Goal: Information Seeking & Learning: Learn about a topic

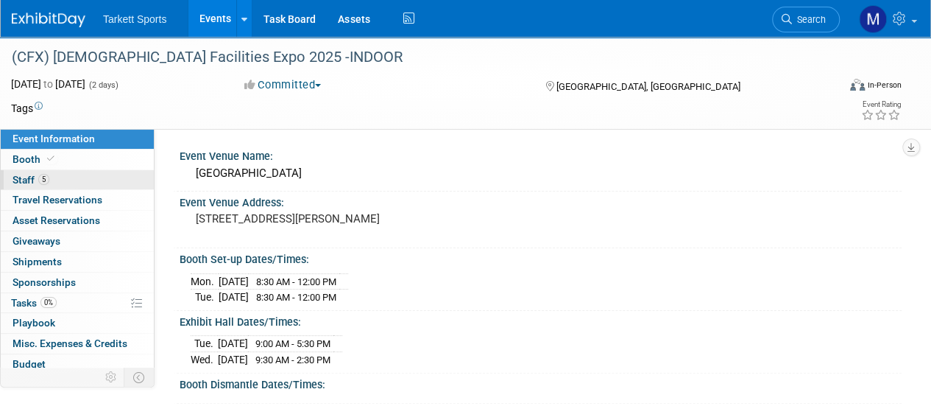
click at [60, 173] on link "5 Staff 5" at bounding box center [77, 180] width 153 height 20
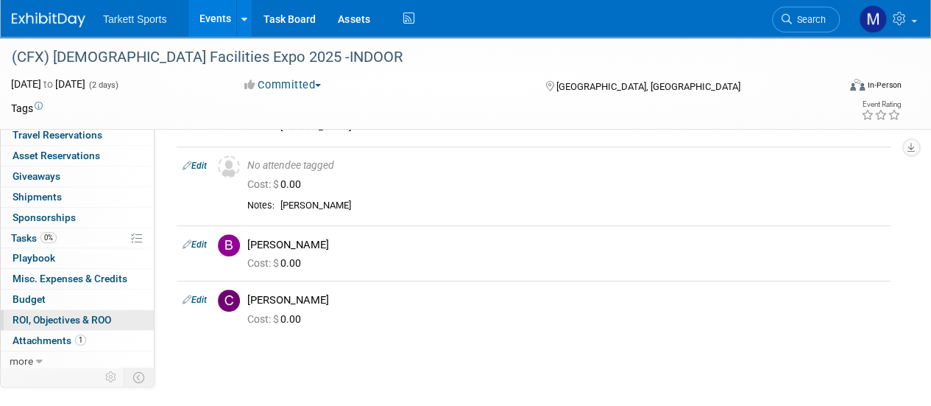
scroll to position [221, 0]
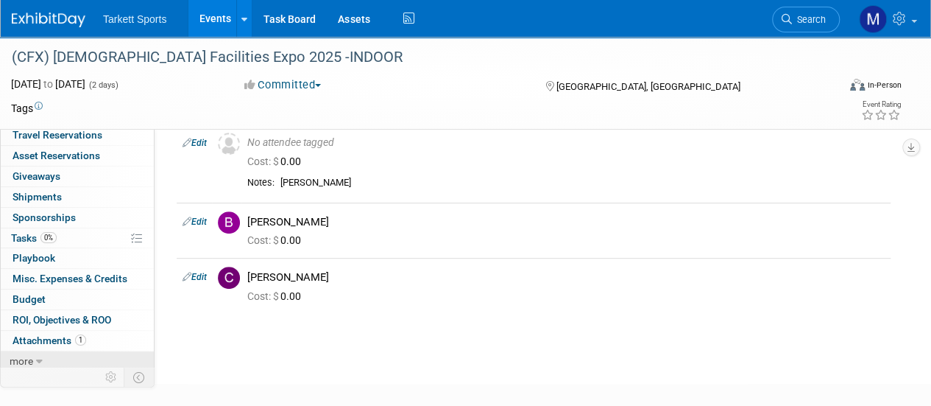
click at [25, 356] on span "more" at bounding box center [22, 361] width 24 height 12
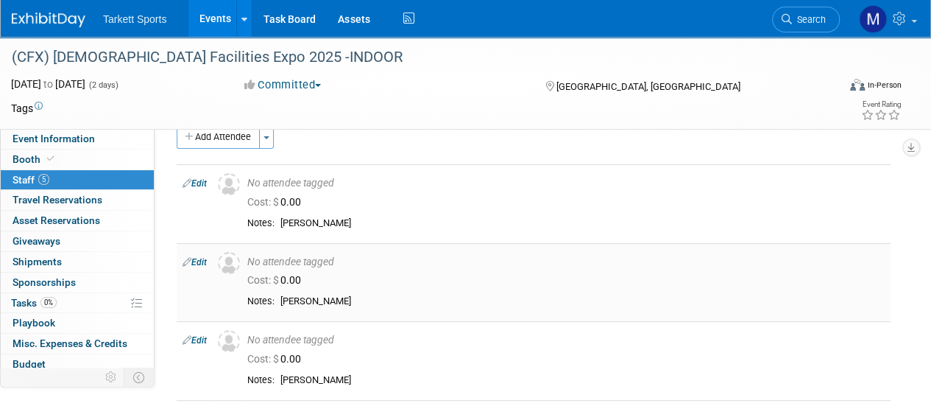
scroll to position [6, 0]
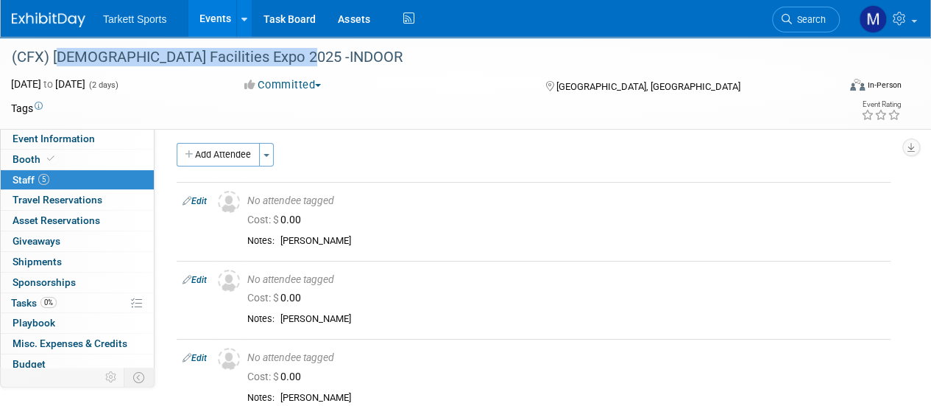
drag, startPoint x: 307, startPoint y: 53, endPoint x: 80, endPoint y: 59, distance: 226.8
click at [55, 65] on div "(CFX) [DEMOGRAPHIC_DATA] Facilities Expo 2025 -INDOOR" at bounding box center [416, 57] width 819 height 27
copy div "[DEMOGRAPHIC_DATA] Facilities Expo 2025 -INDOOR"
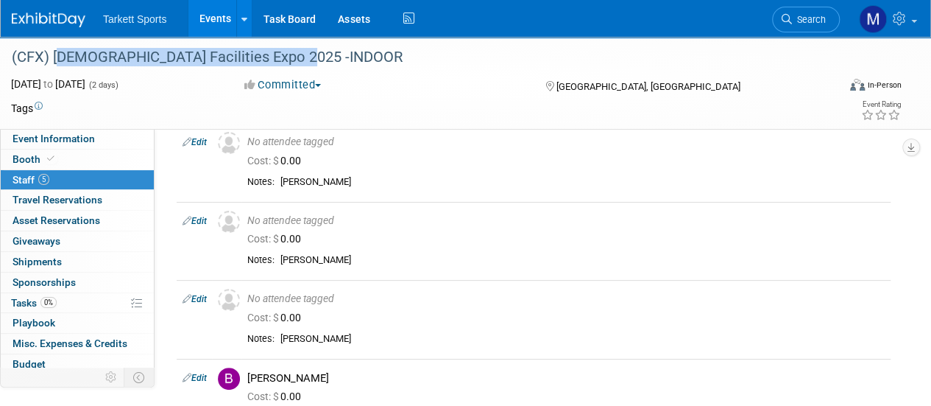
scroll to position [0, 0]
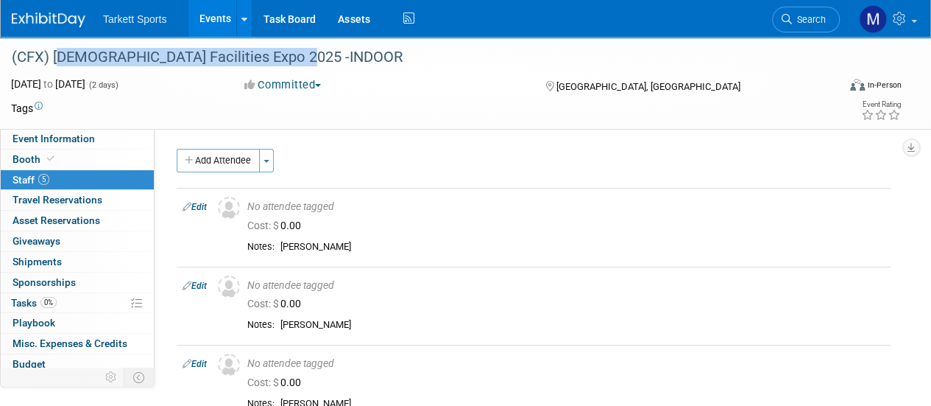
click at [221, 26] on link "Events" at bounding box center [215, 18] width 54 height 37
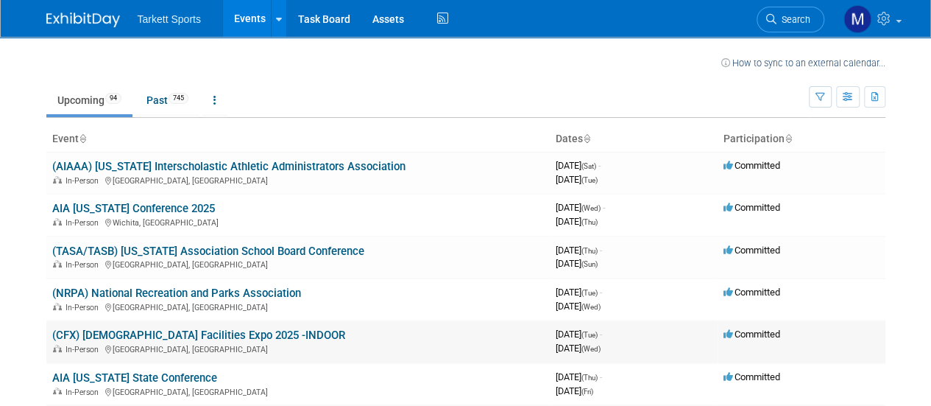
click at [219, 333] on link "(CFX) [DEMOGRAPHIC_DATA] Facilities Expo 2025 -INDOOR" at bounding box center [198, 334] width 293 height 13
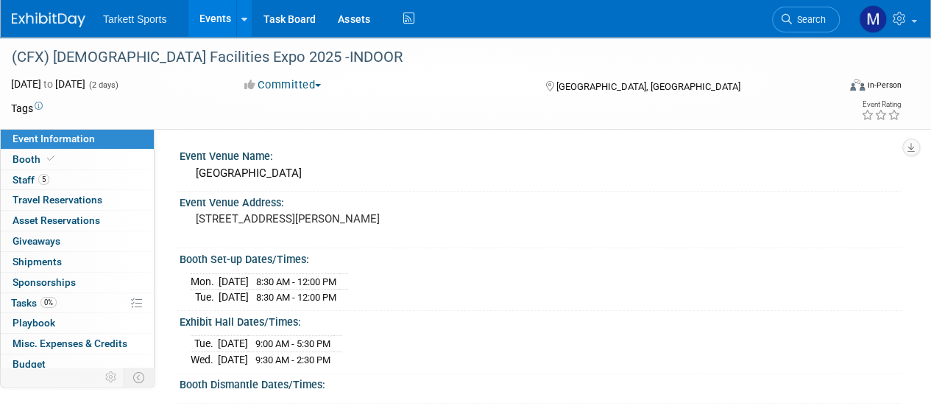
scroll to position [74, 0]
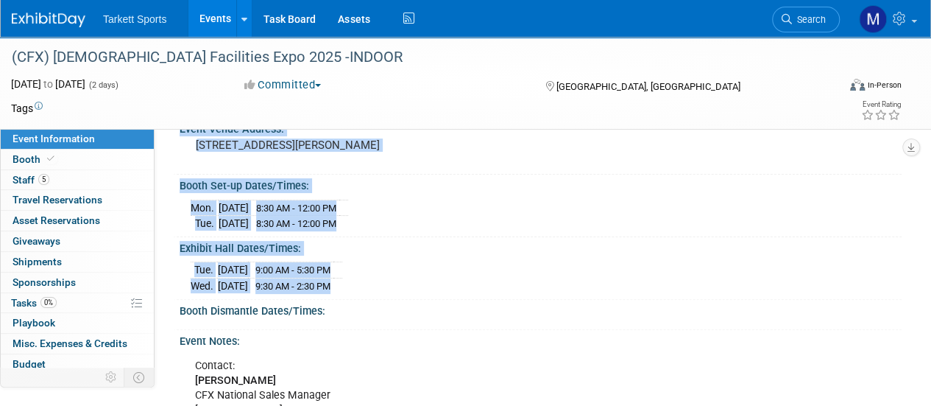
drag, startPoint x: 370, startPoint y: 282, endPoint x: 172, endPoint y: 205, distance: 212.3
click at [172, 205] on div "Event Venue Name: Chattanooga Convention Center Event Venue Address: 1 Carter S…" at bounding box center [528, 207] width 747 height 304
click at [378, 244] on div "Exhibit Hall Dates/Times:" at bounding box center [541, 246] width 722 height 18
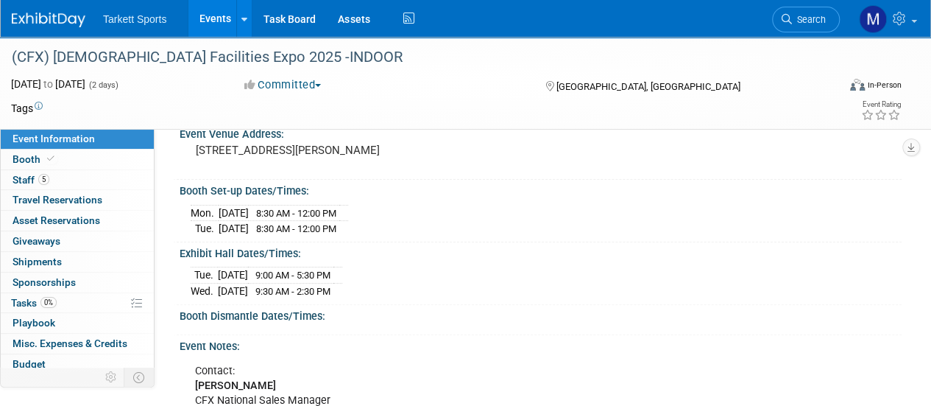
scroll to position [0, 0]
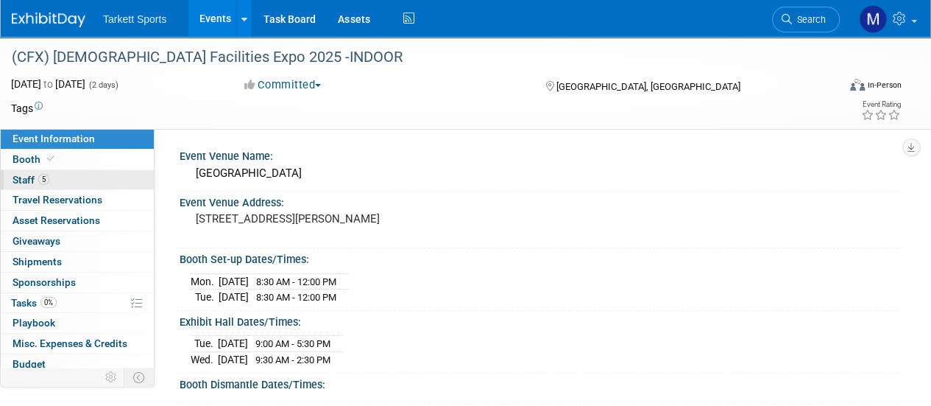
click at [62, 179] on link "5 Staff 5" at bounding box center [77, 180] width 153 height 20
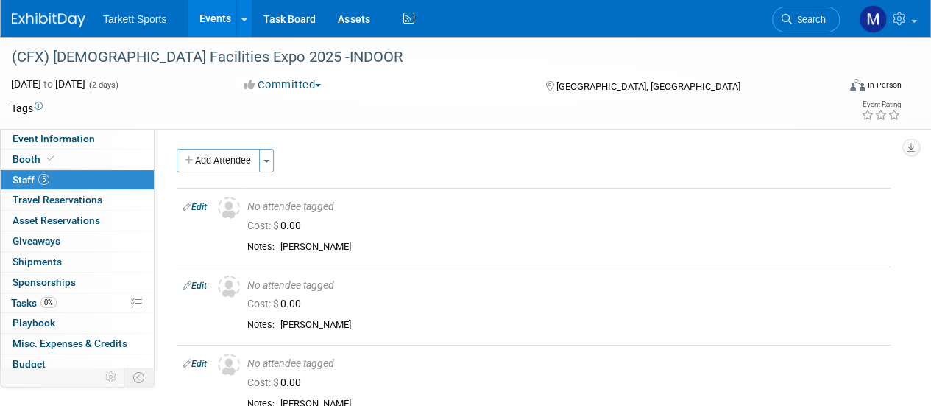
click at [311, 52] on div "(CFX) [DEMOGRAPHIC_DATA] Facilities Expo 2025 -INDOOR" at bounding box center [416, 57] width 819 height 27
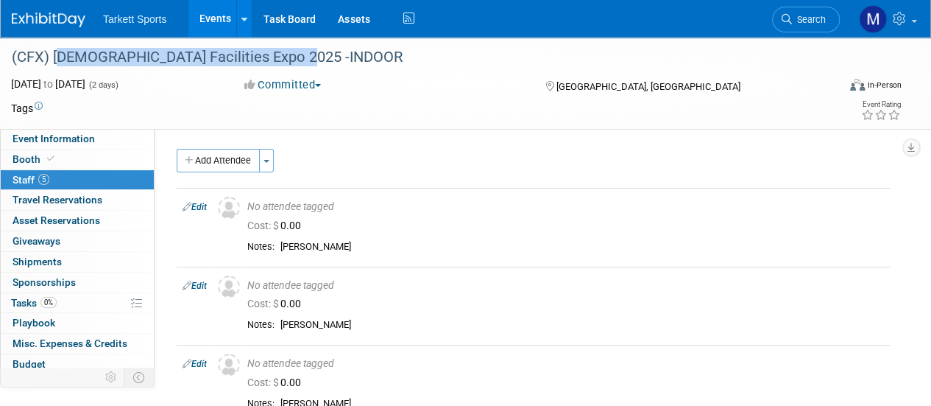
drag, startPoint x: 309, startPoint y: 52, endPoint x: 55, endPoint y: 57, distance: 254.0
click at [55, 57] on div "(CFX) [DEMOGRAPHIC_DATA] Facilities Expo 2025 -INDOOR" at bounding box center [416, 57] width 819 height 27
copy div "[DEMOGRAPHIC_DATA] Facilities Expo 2025 -INDOOR"
click at [77, 138] on span "Event Information" at bounding box center [54, 139] width 82 height 12
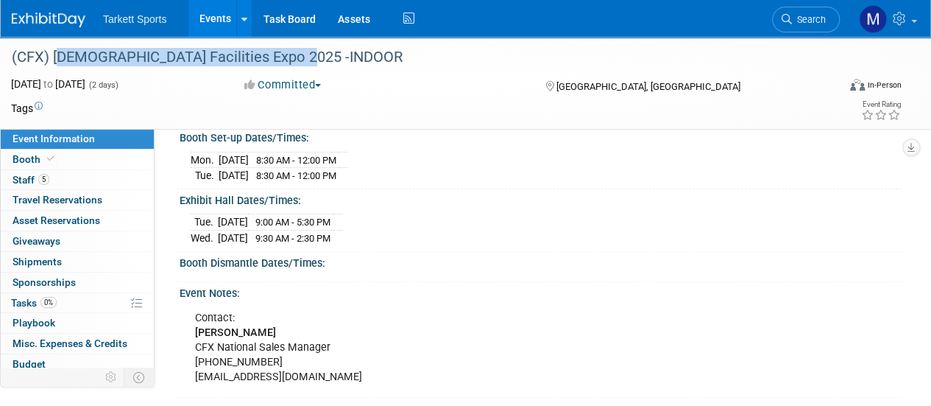
scroll to position [74, 0]
